Goal: Task Accomplishment & Management: Manage account settings

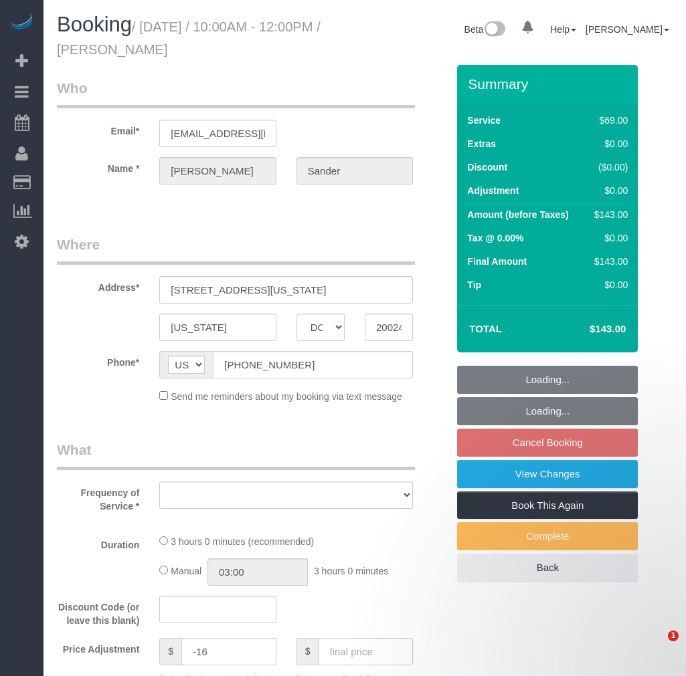
select select "DC"
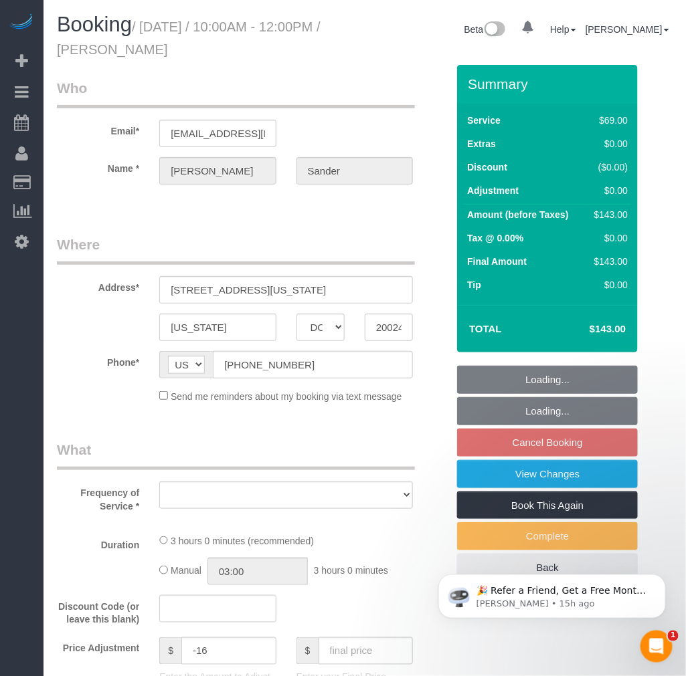
select select "number:1"
select select "number:26"
select select "number:42"
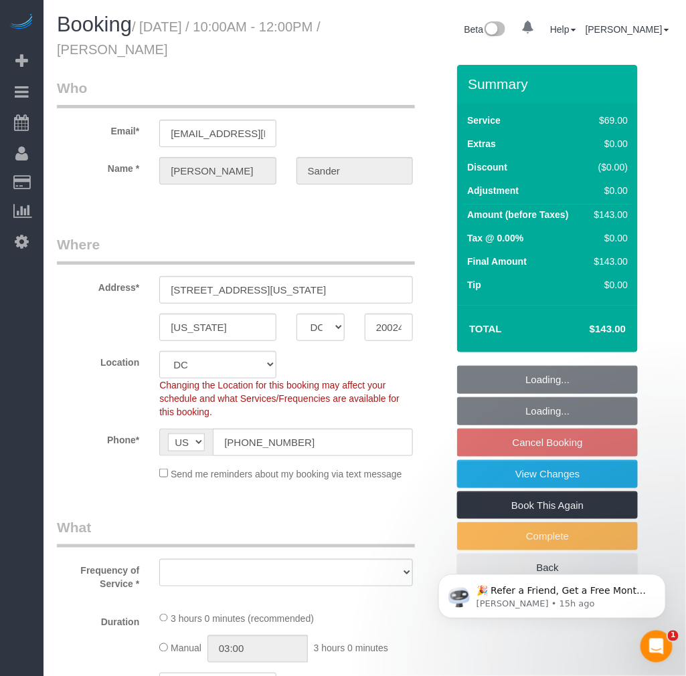
select select "object:4225"
select select "spot19"
select select "2"
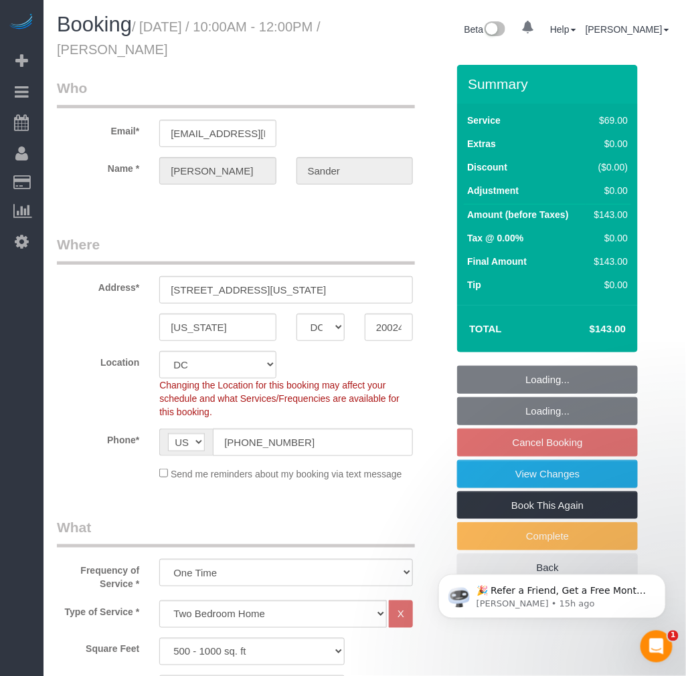
select select "object:4389"
select select "2"
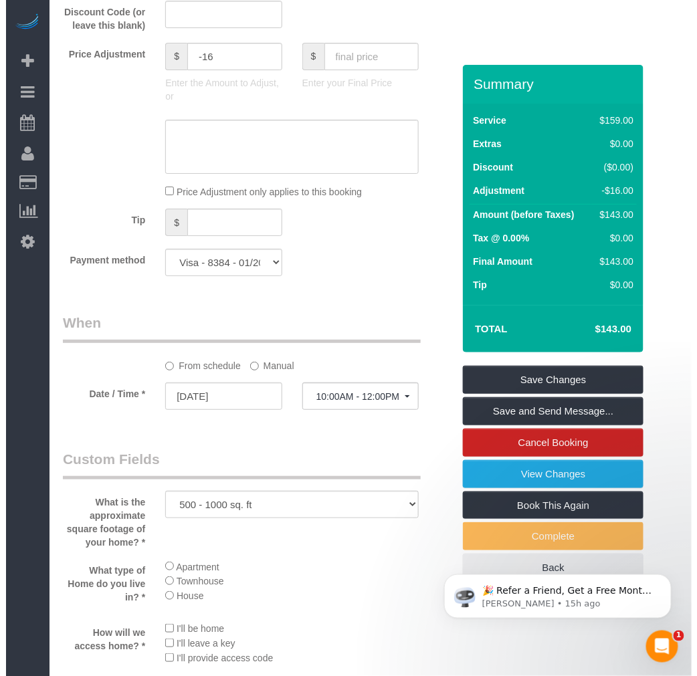
scroll to position [1114, 0]
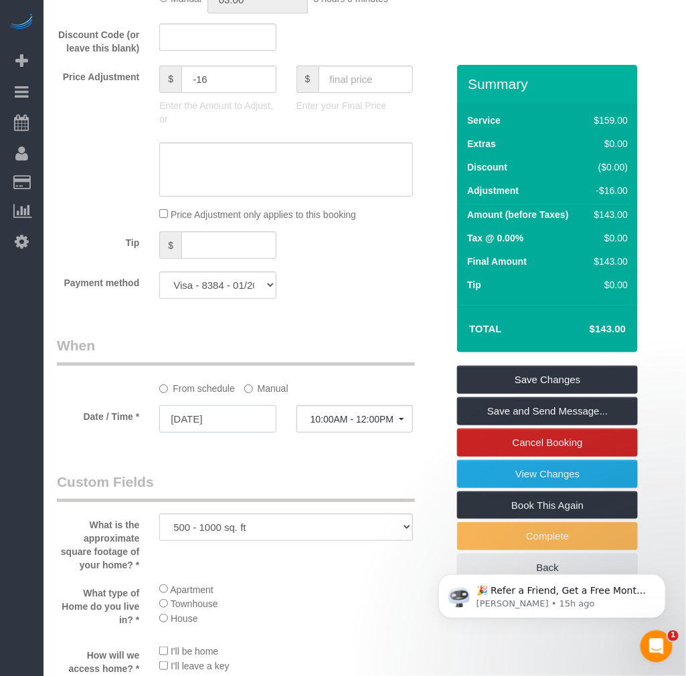
click at [202, 432] on input "[DATE]" at bounding box center [217, 418] width 116 height 27
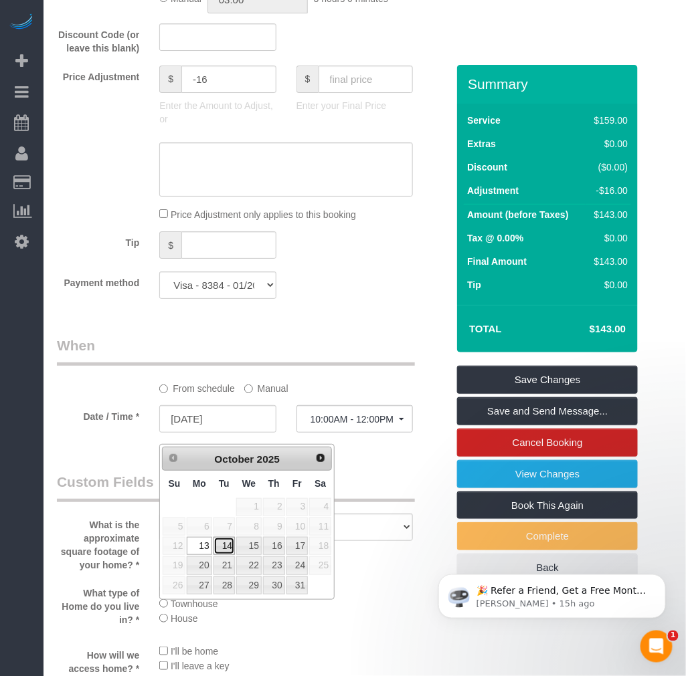
click at [221, 545] on link "14" at bounding box center [223, 546] width 21 height 18
type input "[DATE]"
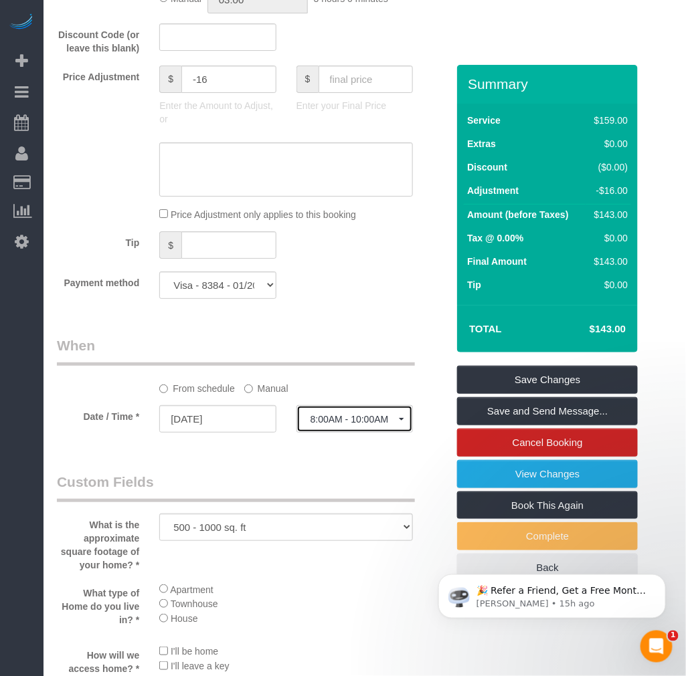
click at [346, 425] on span "8:00AM - 10:00AM" at bounding box center [354, 419] width 88 height 11
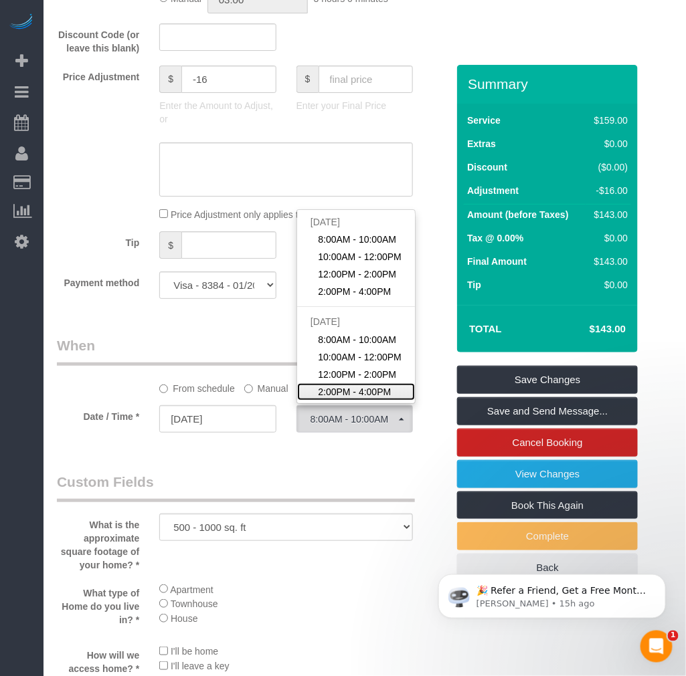
click at [360, 399] on span "2:00PM - 4:00PM" at bounding box center [354, 391] width 73 height 13
select select "spot25"
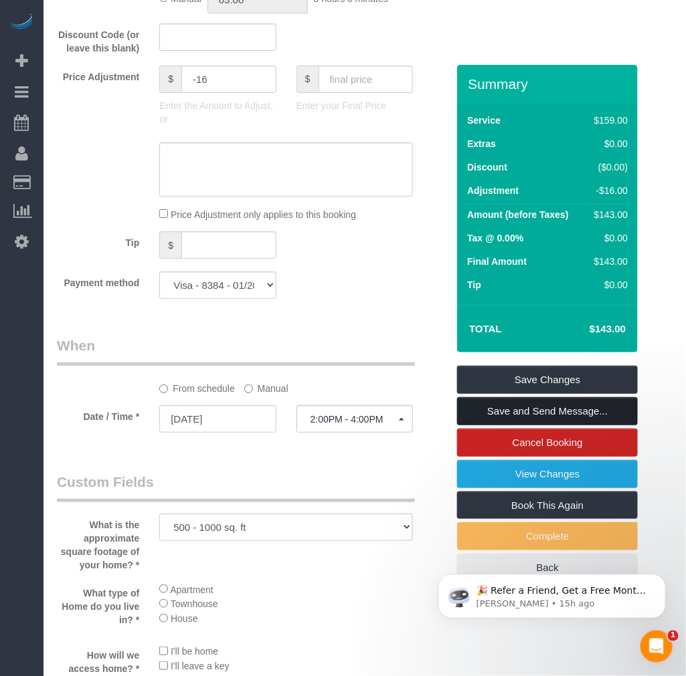
click at [547, 405] on link "Save and Send Message..." at bounding box center [547, 411] width 181 height 28
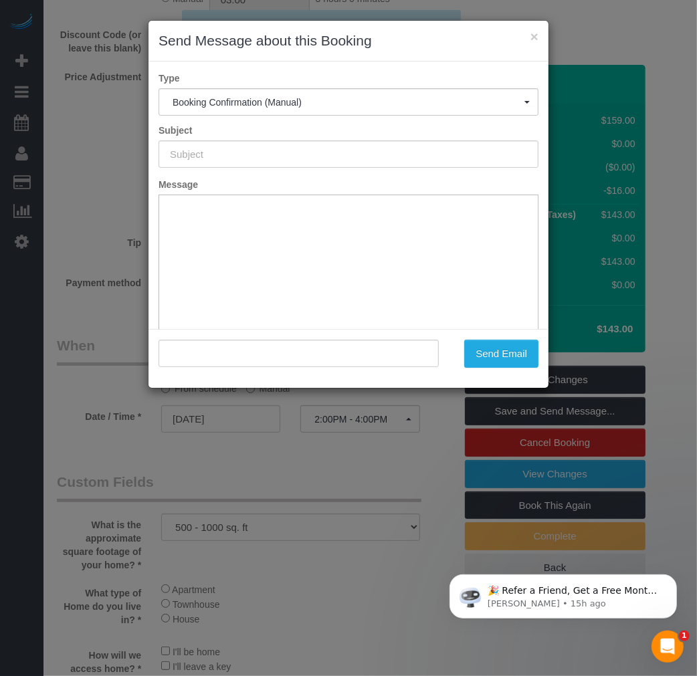
type input "Booking Confirmed!"
type input ""[PERSON_NAME]" <[EMAIL_ADDRESS][DOMAIN_NAME]>"
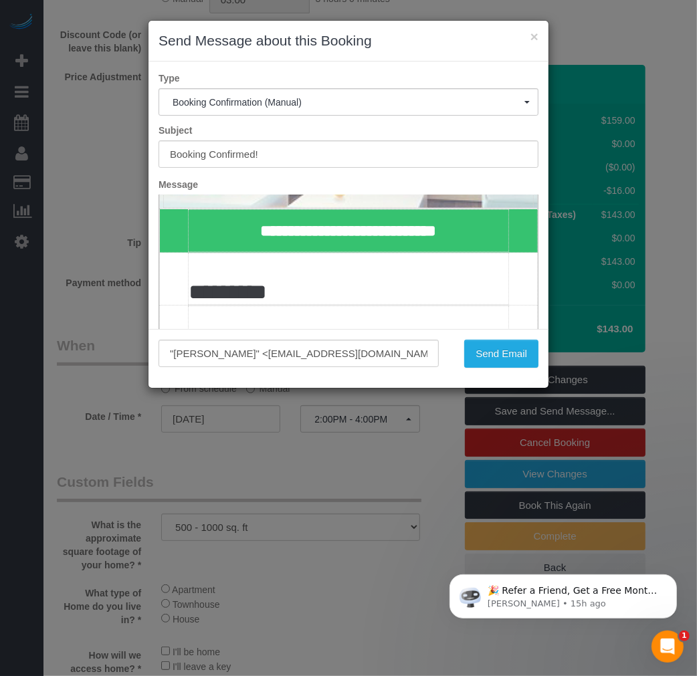
scroll to position [297, 0]
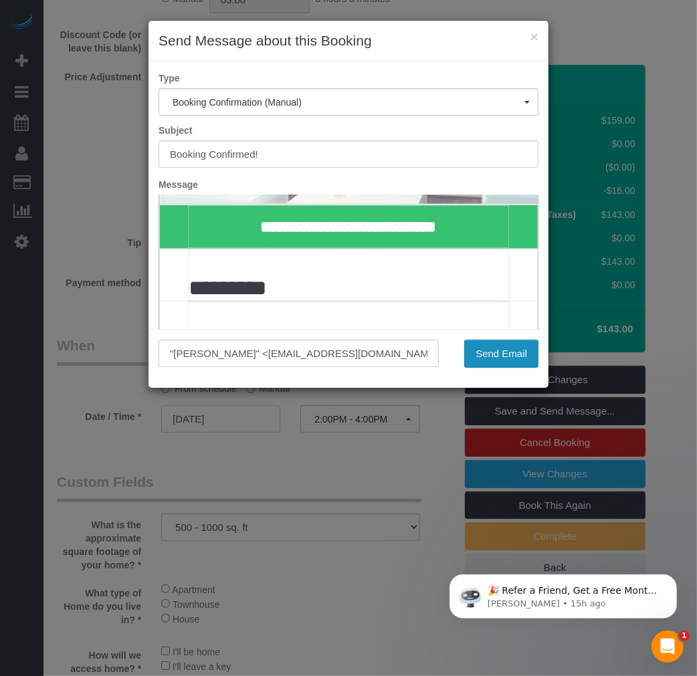
click at [522, 356] on button "Send Email" at bounding box center [501, 354] width 74 height 28
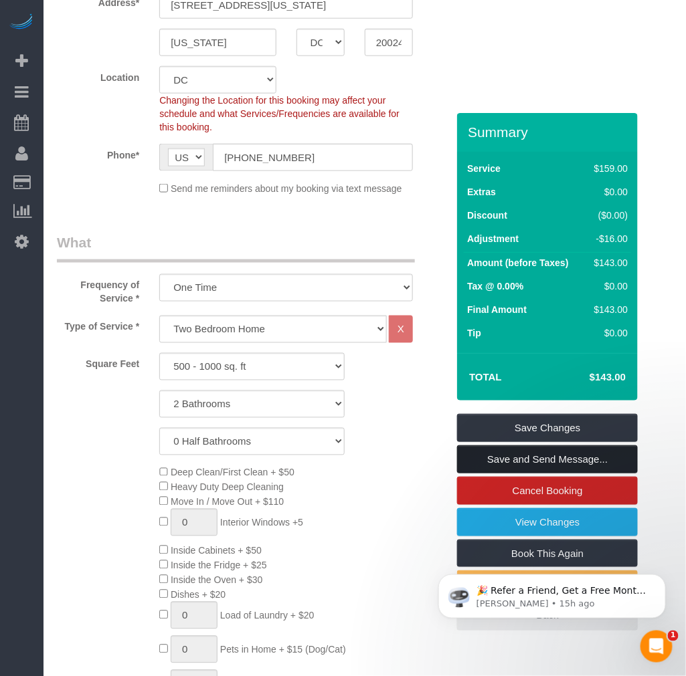
scroll to position [0, 0]
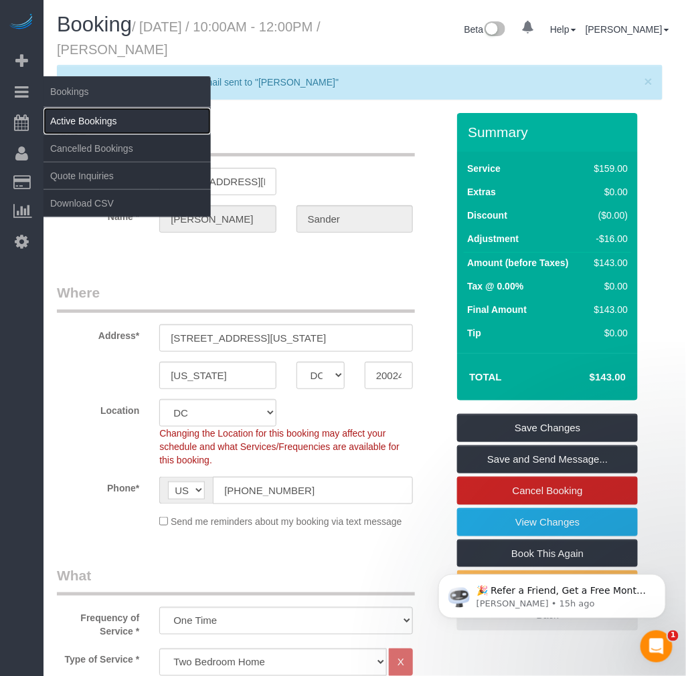
click at [76, 112] on link "Active Bookings" at bounding box center [126, 121] width 167 height 27
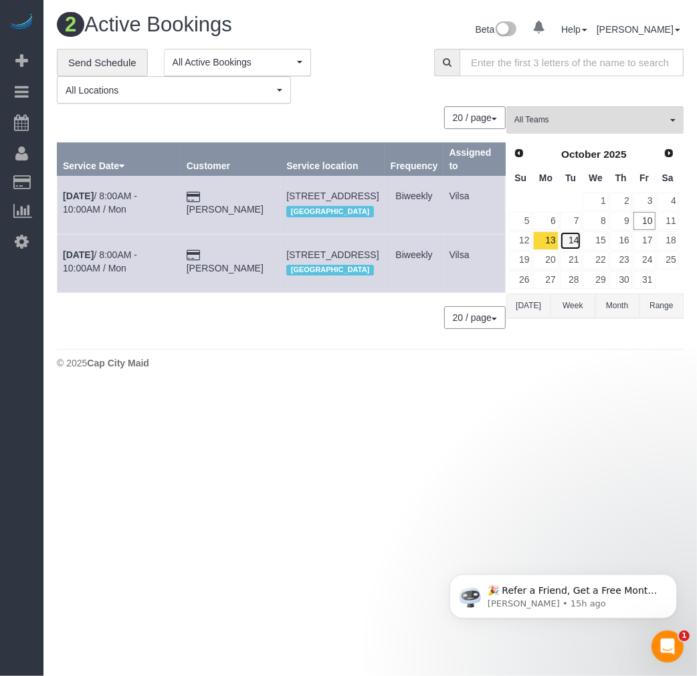
click at [569, 246] on link "14" at bounding box center [571, 240] width 22 height 18
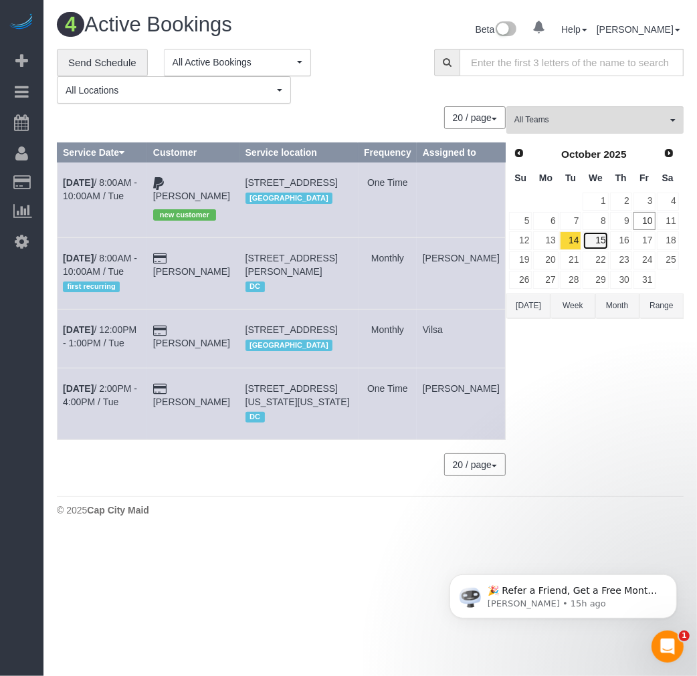
click at [596, 243] on link "15" at bounding box center [595, 240] width 25 height 18
click at [643, 219] on link "10" at bounding box center [644, 221] width 22 height 18
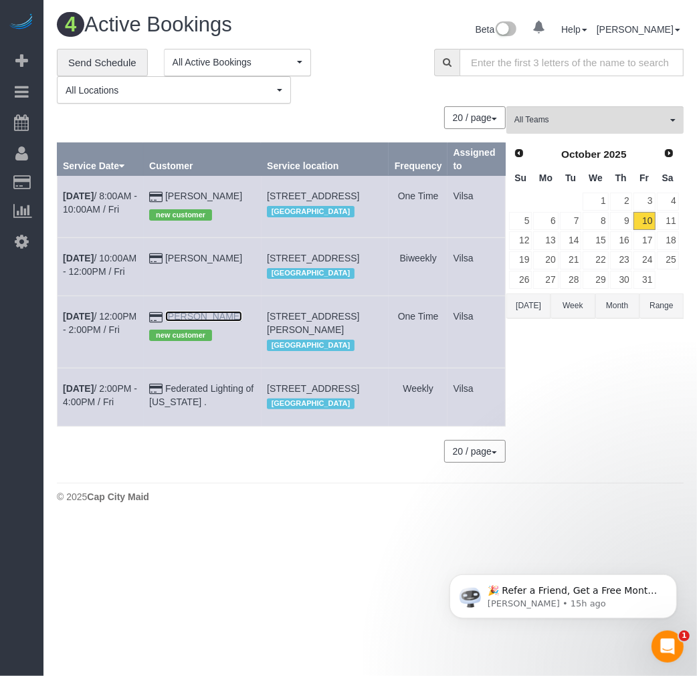
click at [195, 322] on link "[PERSON_NAME]" at bounding box center [203, 316] width 77 height 11
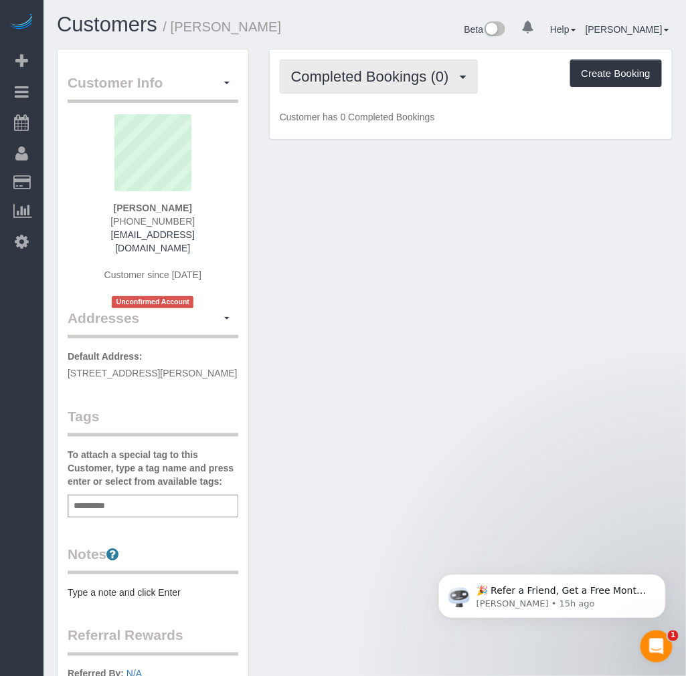
click at [377, 62] on button "Completed Bookings (0)" at bounding box center [379, 77] width 198 height 34
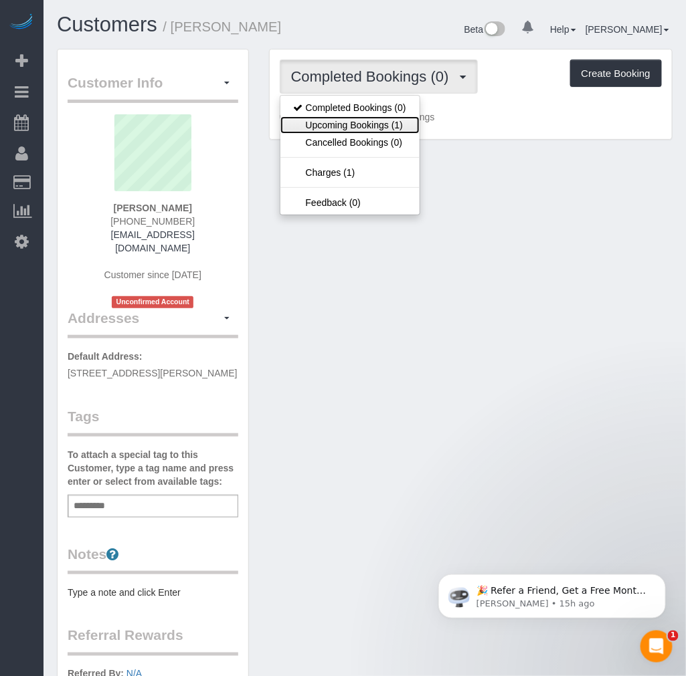
click at [386, 122] on link "Upcoming Bookings (1)" at bounding box center [349, 124] width 139 height 17
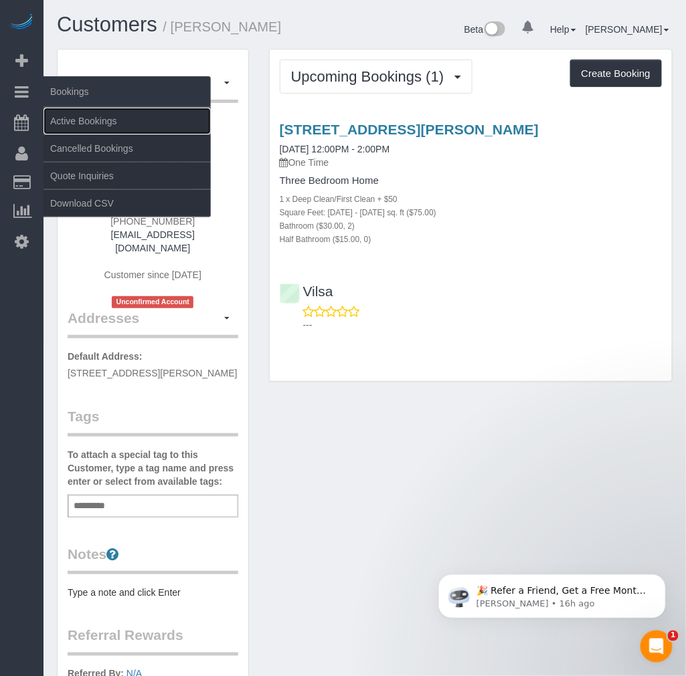
drag, startPoint x: 77, startPoint y: 116, endPoint x: 76, endPoint y: 106, distance: 10.7
click at [77, 116] on link "Active Bookings" at bounding box center [126, 121] width 167 height 27
